Goal: Task Accomplishment & Management: Manage account settings

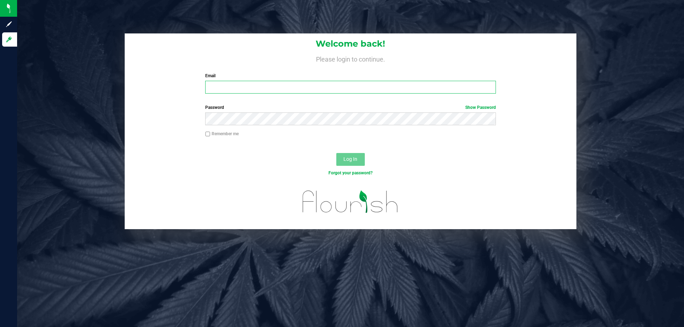
click at [265, 85] on input "Email" at bounding box center [350, 87] width 290 height 13
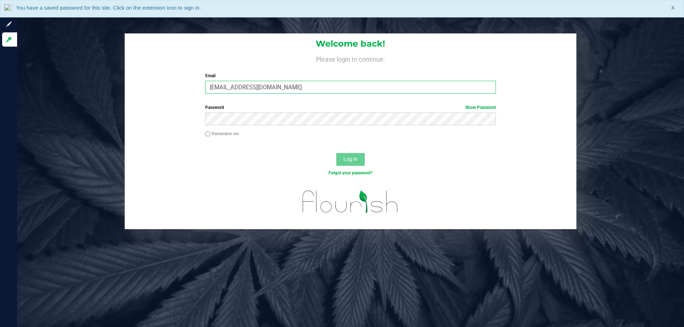
type input "[EMAIL_ADDRESS][DOMAIN_NAME]"
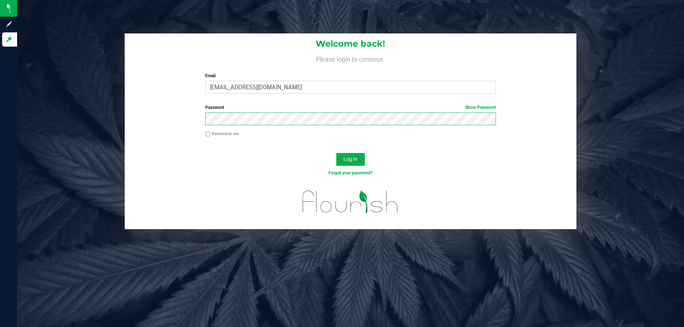
click at [336, 153] on button "Log In" at bounding box center [350, 159] width 28 height 13
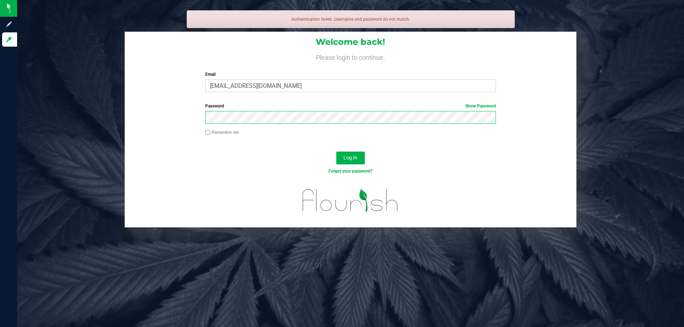
click at [336, 152] on button "Log In" at bounding box center [350, 158] width 28 height 13
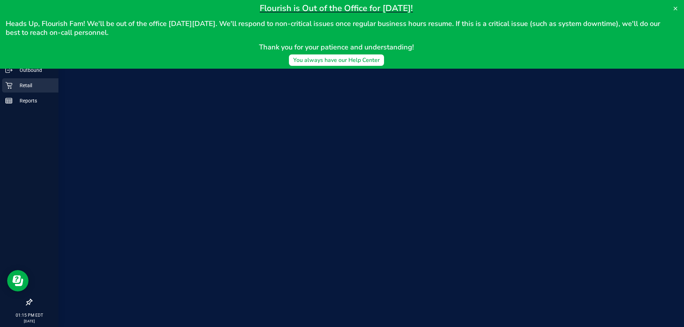
click at [13, 80] on div "Retail" at bounding box center [30, 85] width 56 height 14
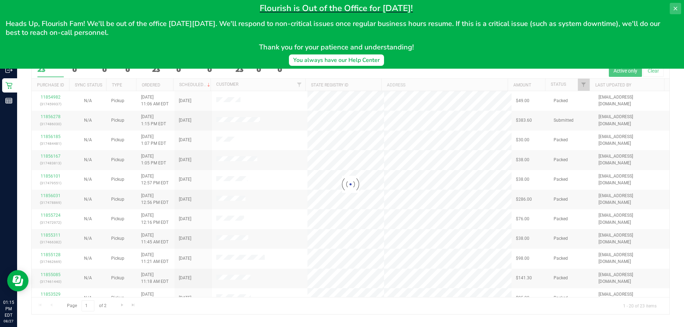
click at [676, 12] on button at bounding box center [674, 8] width 11 height 11
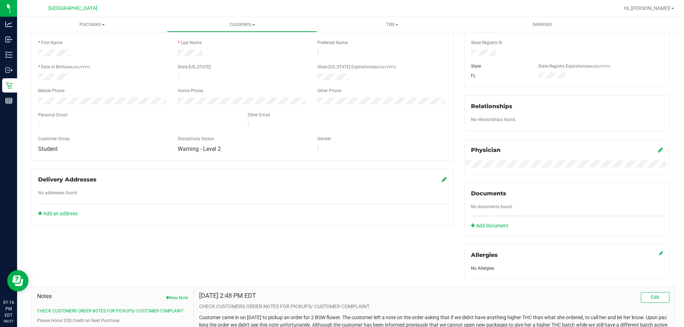
scroll to position [214, 0]
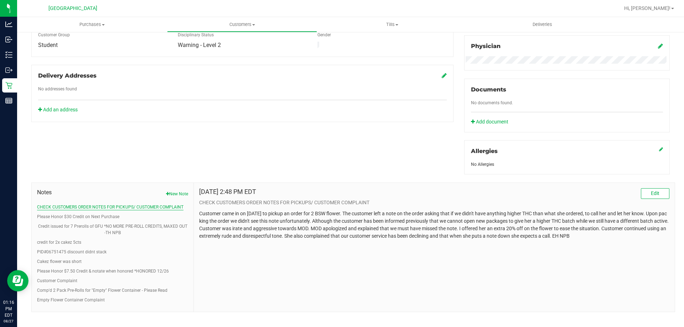
click at [156, 208] on button "CHECK CUSTOMERS ORDER NOTES FOR PICKUPS/ CUSTOMER COMPLAINT" at bounding box center [110, 207] width 146 height 6
click at [167, 206] on button "CHECK CUSTOMERS ORDER NOTES FOR PICKUPS/ CUSTOMER COMPLAINT" at bounding box center [110, 207] width 146 height 6
click at [106, 217] on button "Please Honor $30 Credit on Next Purchase" at bounding box center [78, 217] width 82 height 6
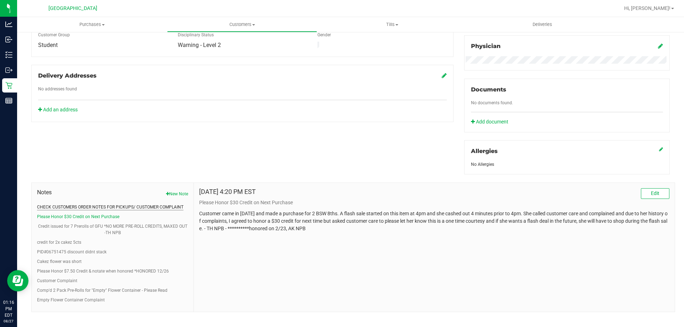
click at [114, 208] on button "CHECK CUSTOMERS ORDER NOTES FOR PICKUPS/ CUSTOMER COMPLAINT" at bounding box center [110, 207] width 146 height 6
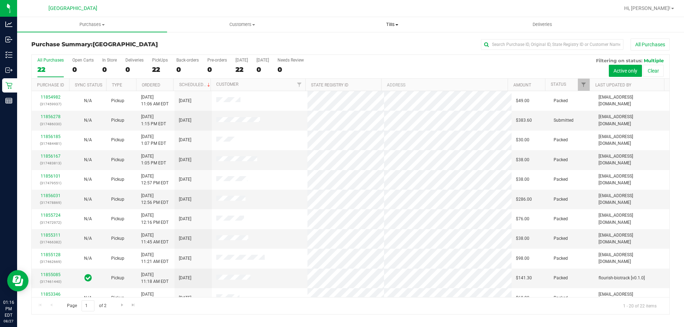
click at [386, 20] on uib-tab-heading "Tills Manage tills Reconcile e-payments" at bounding box center [391, 24] width 149 height 14
click at [346, 42] on span "Manage tills" at bounding box center [341, 43] width 48 height 6
